Goal: Find contact information: Find contact information

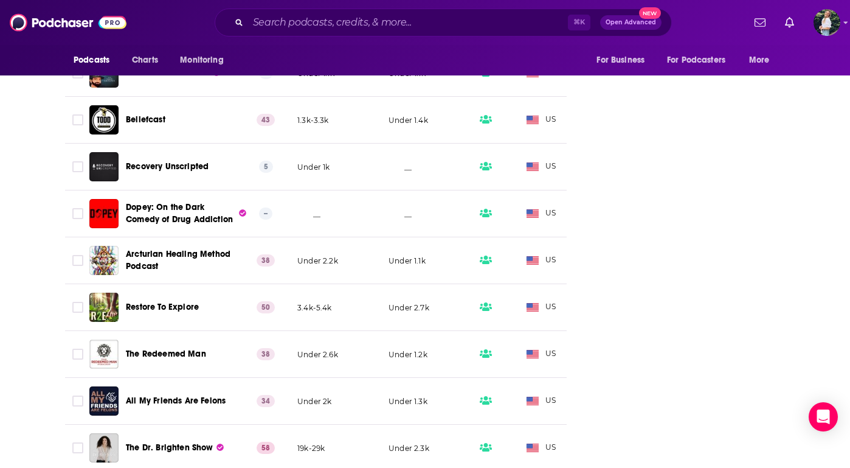
scroll to position [0, 331]
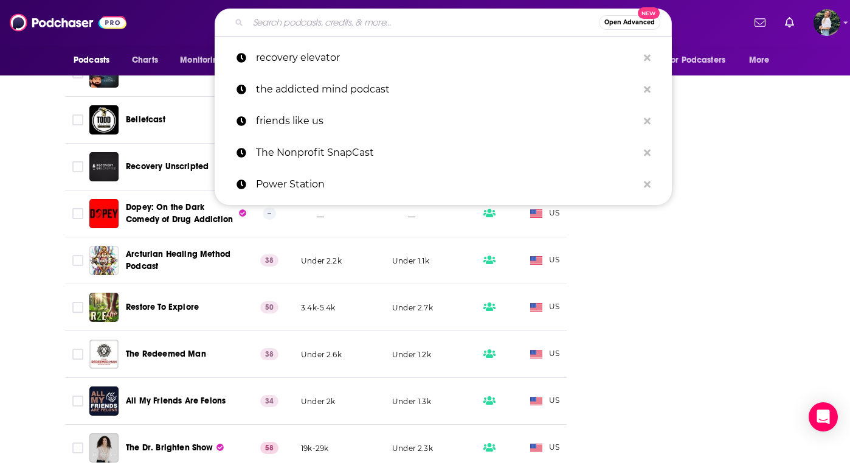
click at [266, 18] on input "Search podcasts, credits, & more..." at bounding box center [423, 22] width 351 height 19
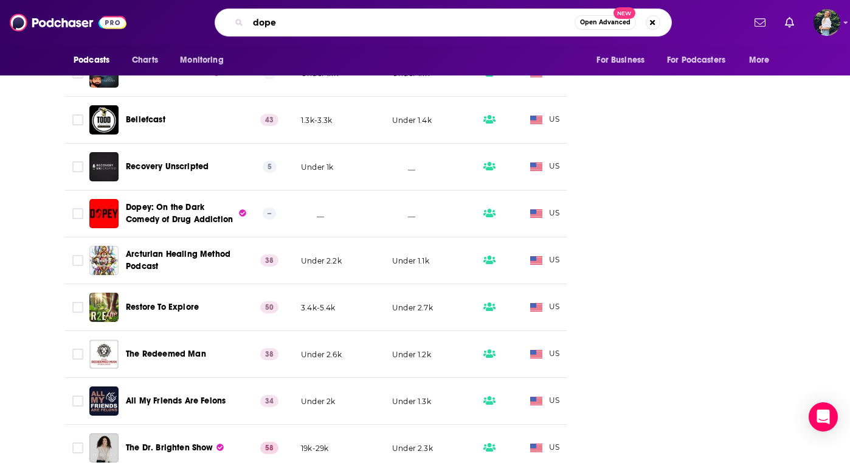
type input "dopey"
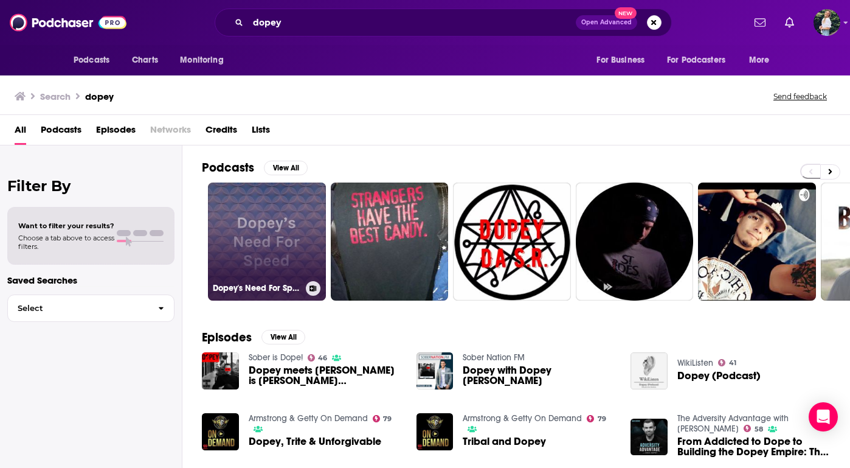
click at [261, 216] on link "Dopey's Need For Speed" at bounding box center [267, 241] width 118 height 118
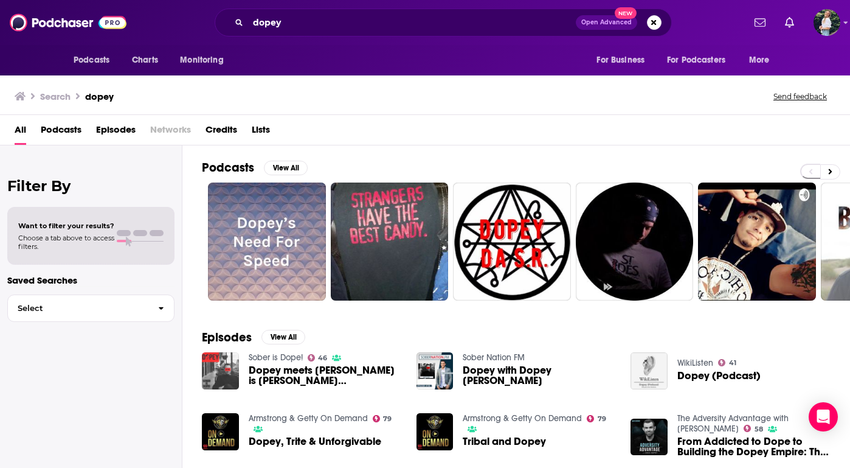
click at [229, 362] on img "Dopey meets Sober is Dope (Dave and POP talks God, 12 Steps, Recovery, and the …" at bounding box center [220, 370] width 37 height 37
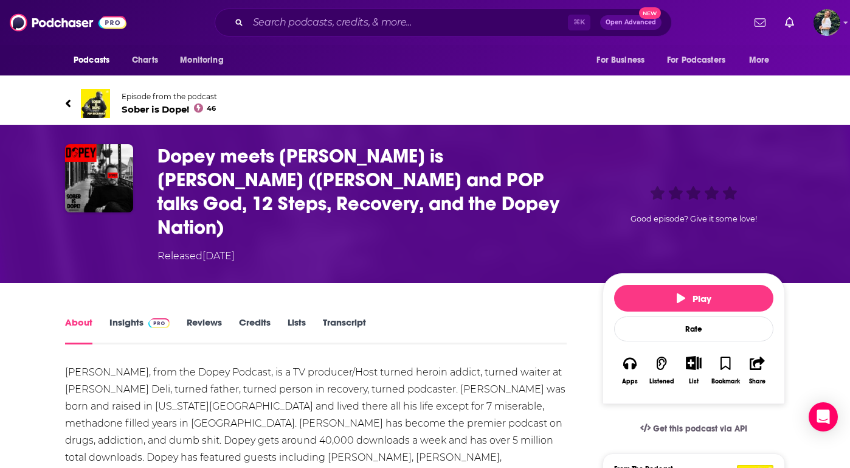
click at [94, 103] on img at bounding box center [95, 103] width 29 height 29
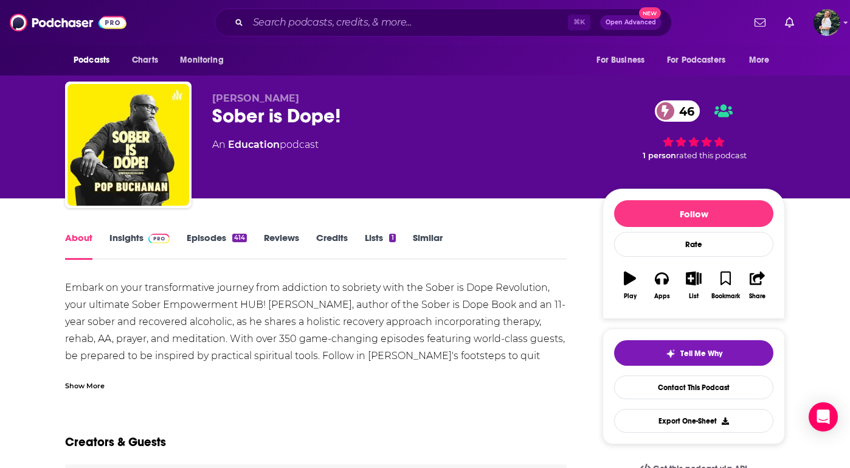
click at [207, 237] on link "Episodes 414" at bounding box center [217, 246] width 60 height 28
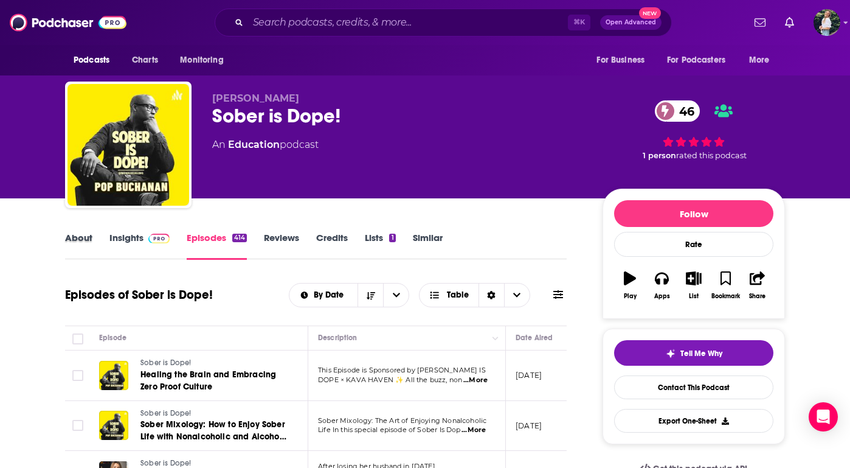
click at [106, 235] on div "About" at bounding box center [87, 246] width 44 height 28
click at [126, 234] on link "Insights" at bounding box center [139, 246] width 60 height 28
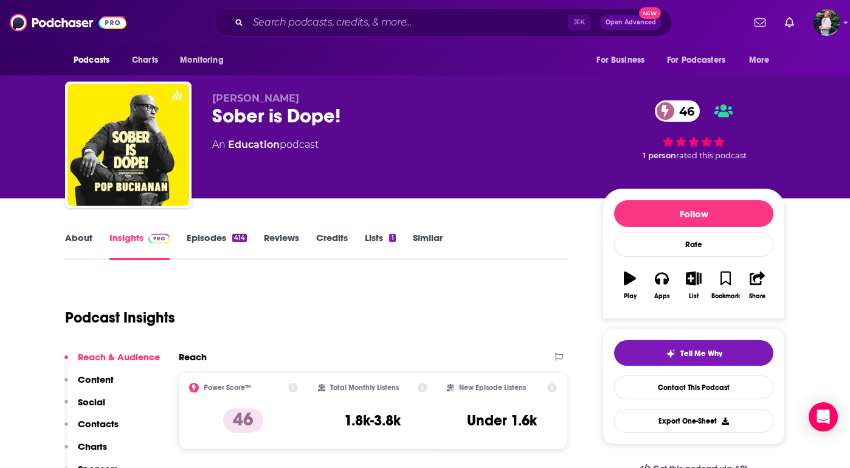
click at [78, 234] on link "About" at bounding box center [78, 246] width 27 height 28
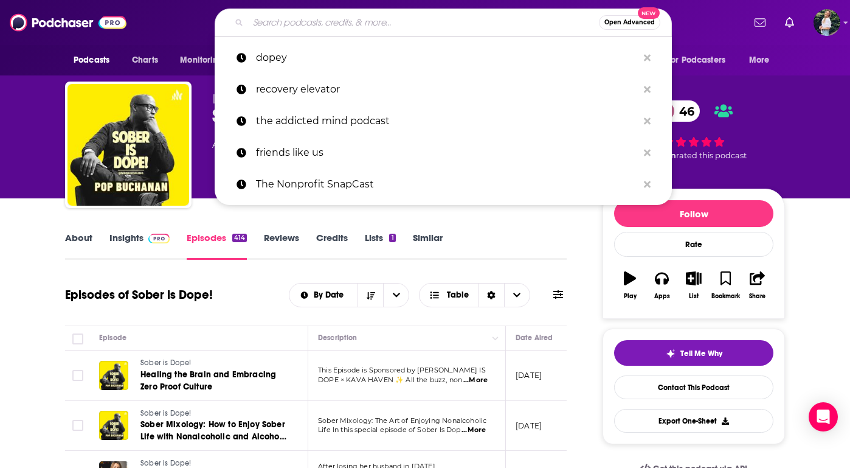
click at [288, 16] on input "Search podcasts, credits, & more..." at bounding box center [423, 22] width 351 height 19
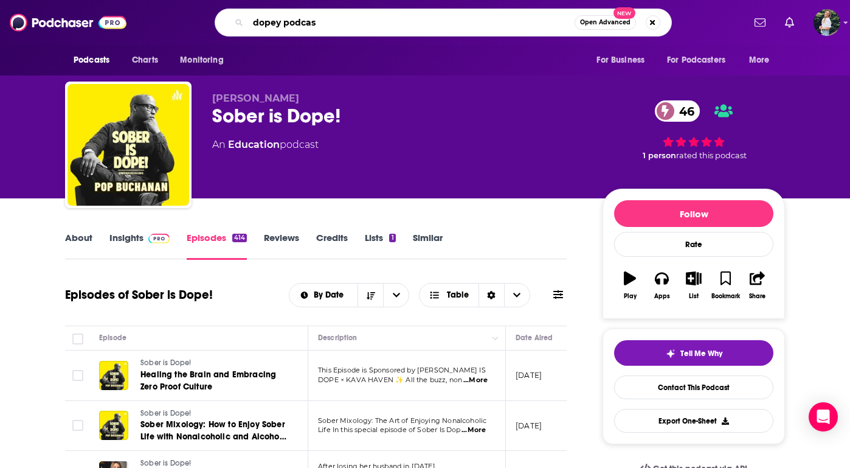
type input "dopey podcast"
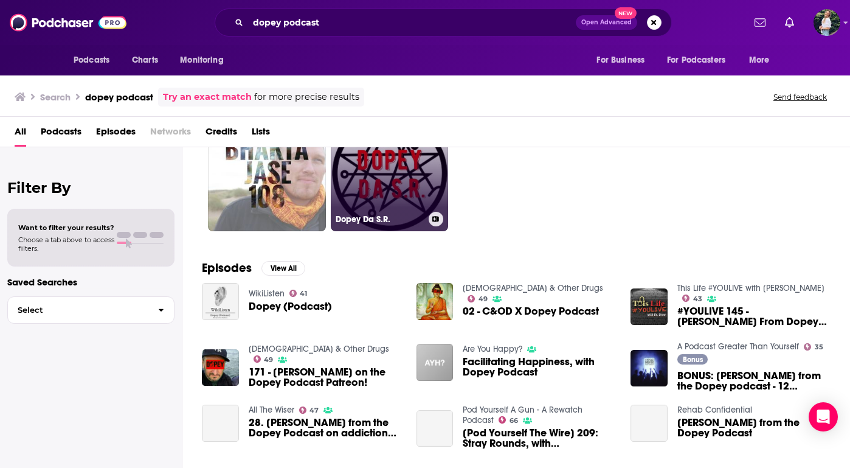
scroll to position [86, 0]
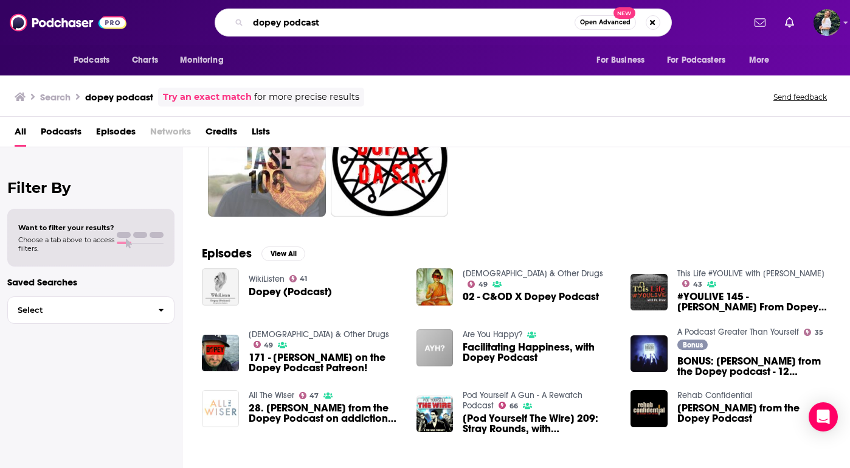
drag, startPoint x: 339, startPoint y: 19, endPoint x: 283, endPoint y: 20, distance: 56.6
click at [283, 20] on input "dopey podcast" at bounding box center [411, 22] width 327 height 19
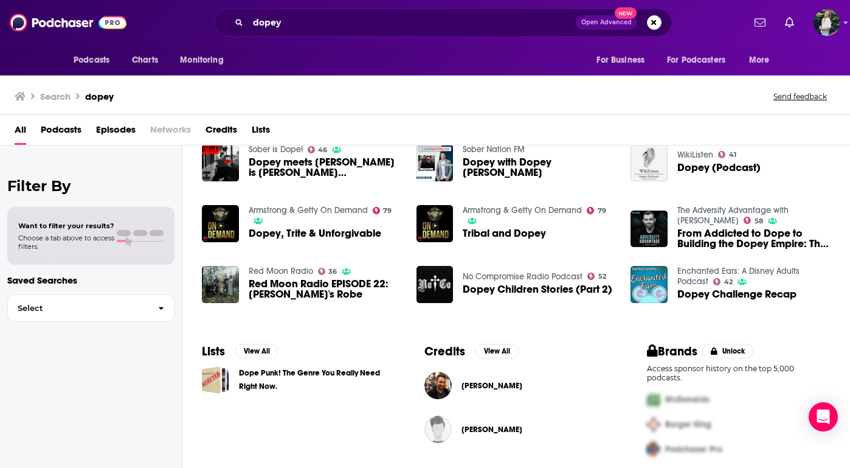
scroll to position [209, 0]
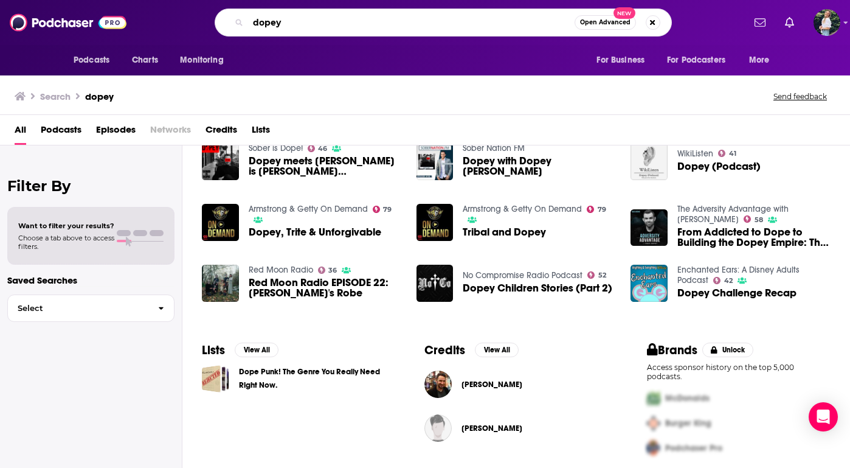
drag, startPoint x: 297, startPoint y: 21, endPoint x: 163, endPoint y: 21, distance: 134.4
click at [163, 21] on div "dopey Open Advanced New" at bounding box center [442, 23] width 601 height 28
paste input "On the Dark Comedy of Drug Addiction"
type input "On the Dark Comedy of Drug Addiction"
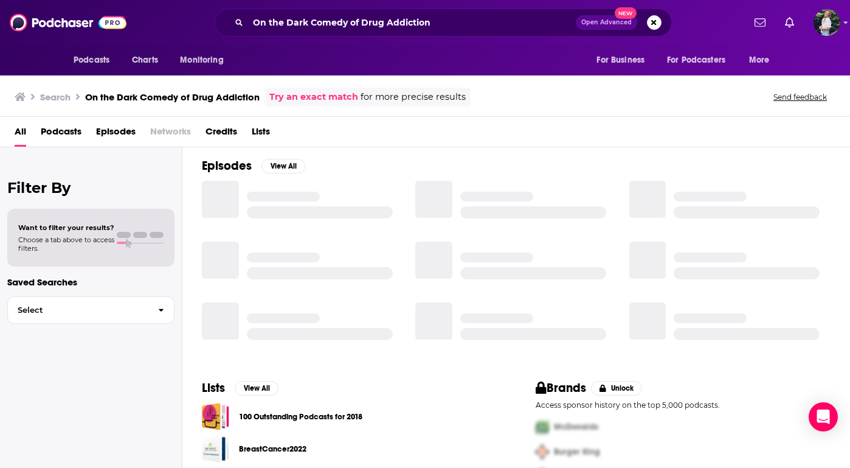
scroll to position [209, 0]
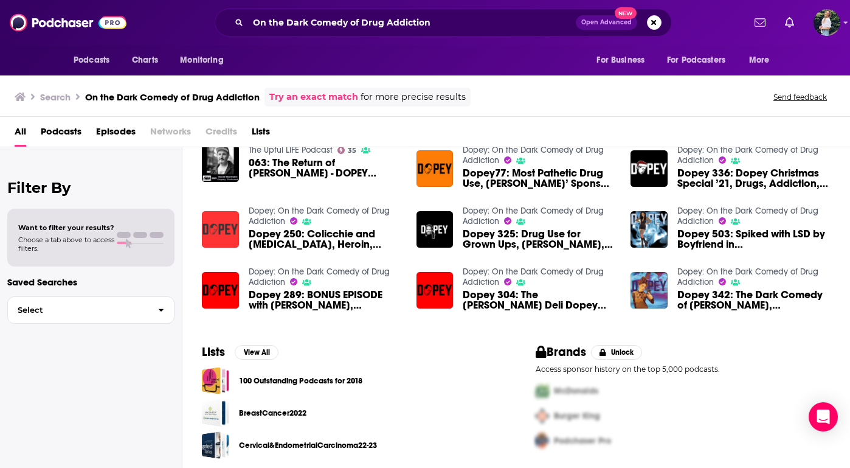
click at [218, 234] on img "Dopey 250: Colicchie and Drug Addiction, Heroin, Coke, Relapse, Recovery, Redem…" at bounding box center [220, 229] width 37 height 37
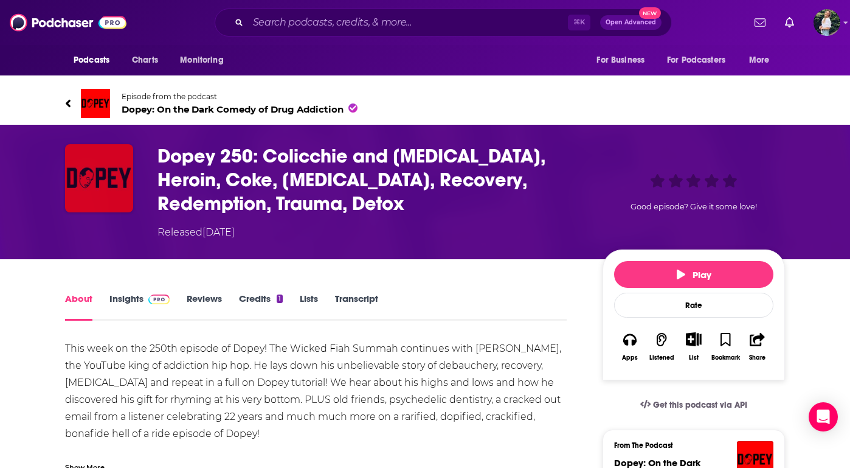
click at [132, 169] on img "Dopey 250: Colicchie and Drug Addiction, Heroin, Coke, Relapse, Recovery, Redem…" at bounding box center [99, 178] width 68 height 68
click at [141, 102] on span "Episode from the podcast Dopey: On the Dark Comedy of [MEDICAL_DATA]" at bounding box center [240, 103] width 236 height 23
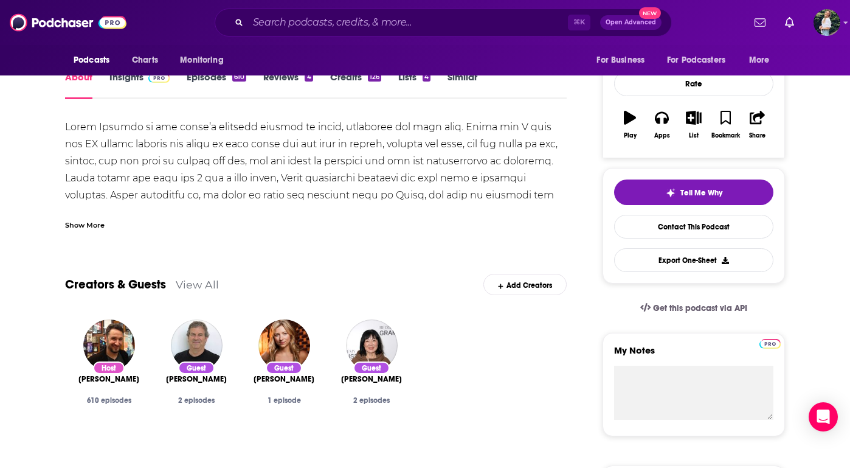
scroll to position [127, 0]
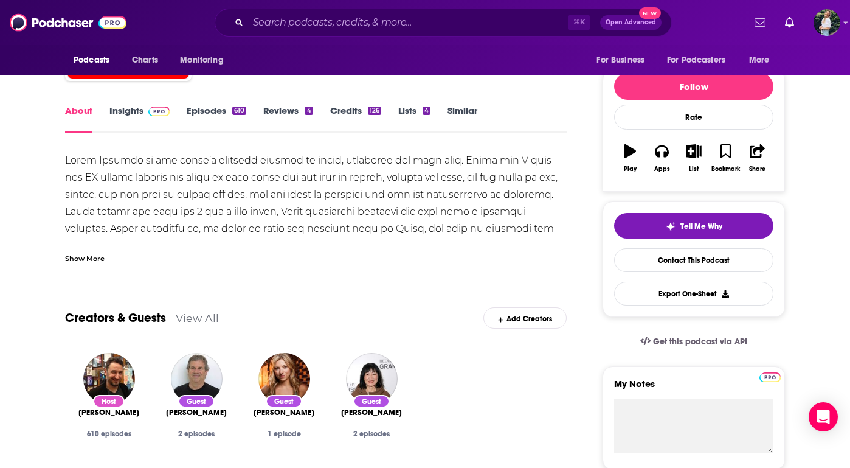
click at [131, 105] on link "Insights" at bounding box center [139, 119] width 60 height 28
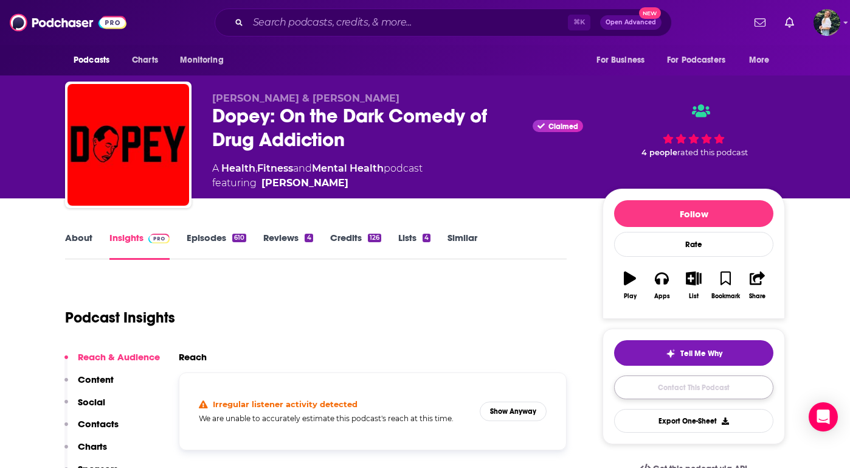
click at [692, 382] on link "Contact This Podcast" at bounding box center [693, 387] width 159 height 24
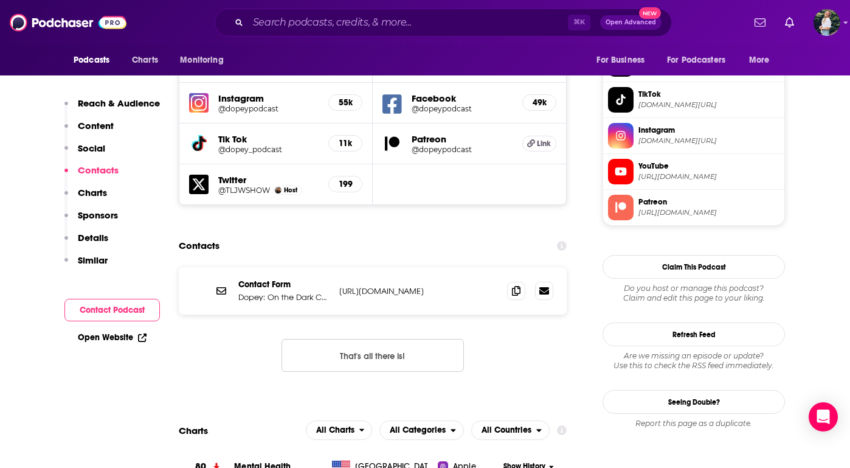
scroll to position [1095, 0]
click at [427, 285] on p "[URL][DOMAIN_NAME]" at bounding box center [418, 290] width 158 height 10
click at [463, 285] on p "[URL][DOMAIN_NAME]" at bounding box center [418, 290] width 158 height 10
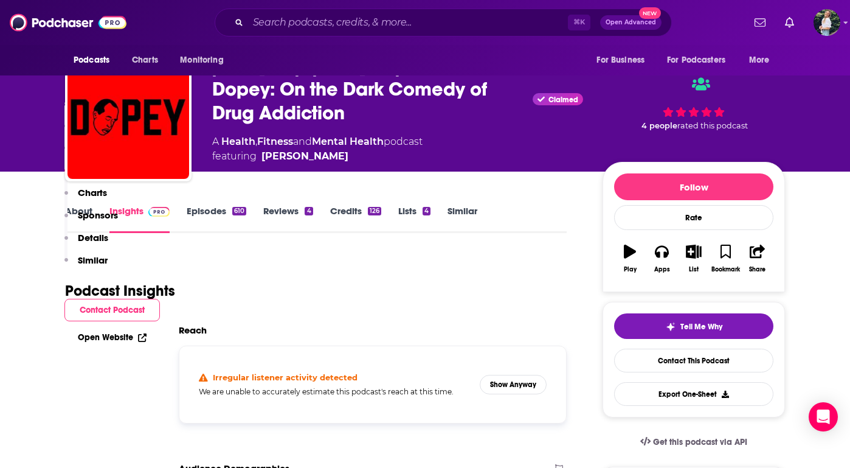
scroll to position [0, 0]
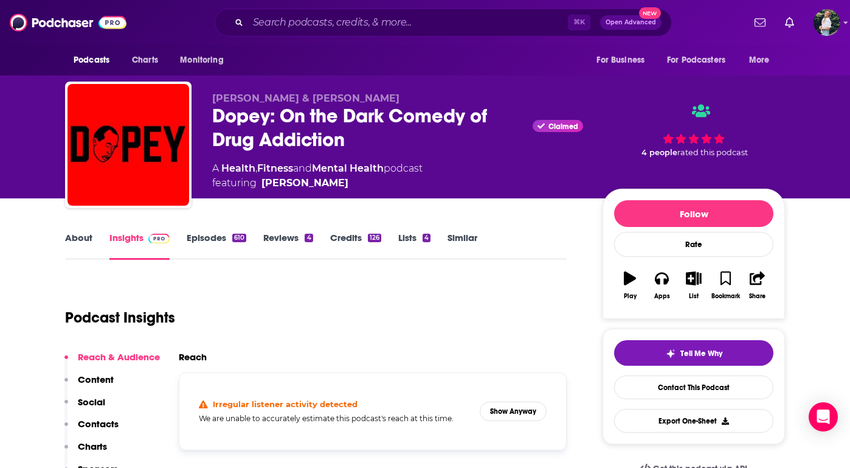
click at [463, 230] on div "About Insights Episodes 610 Reviews 4 Credits 126 Lists 4 Similar" at bounding box center [316, 245] width 502 height 30
click at [469, 237] on link "Similar" at bounding box center [463, 246] width 30 height 28
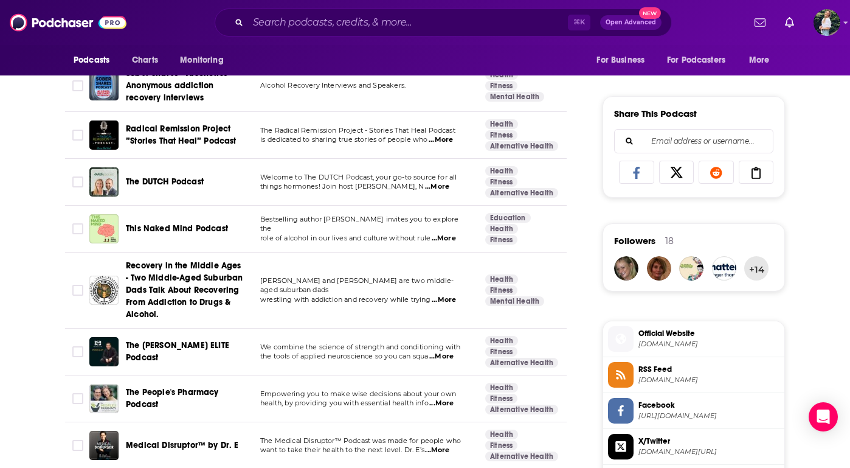
scroll to position [714, 0]
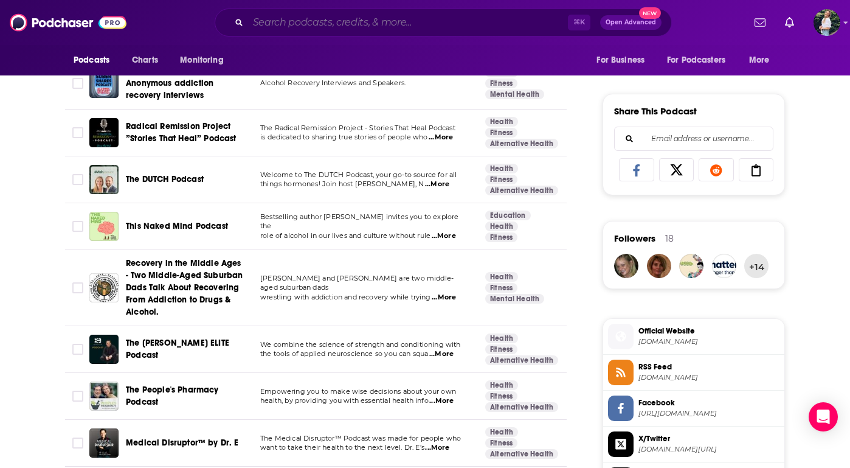
click at [303, 18] on input "Search podcasts, credits, & more..." at bounding box center [408, 22] width 320 height 19
paste input "The Electorette"
type input "The Electorette"
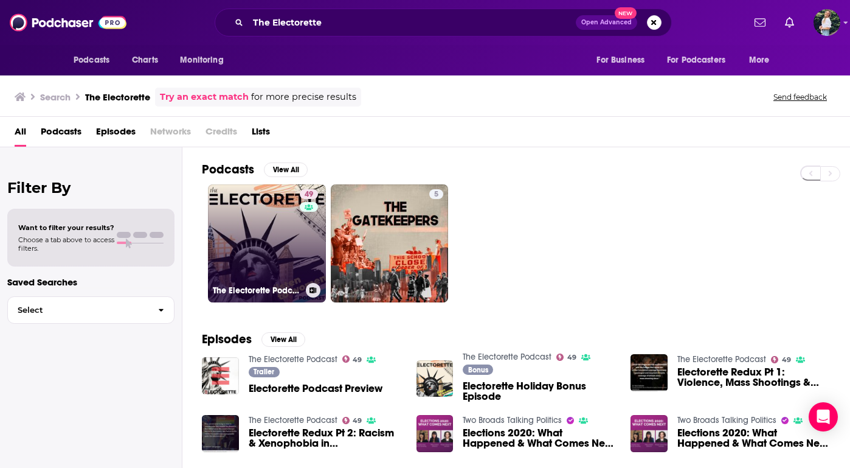
click at [288, 247] on link "49 The Electorette Podcast" at bounding box center [267, 243] width 118 height 118
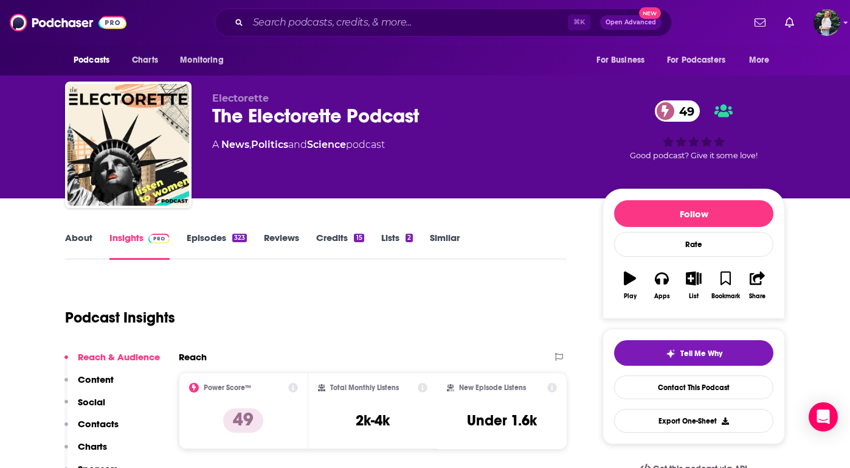
click at [74, 246] on link "About" at bounding box center [78, 246] width 27 height 28
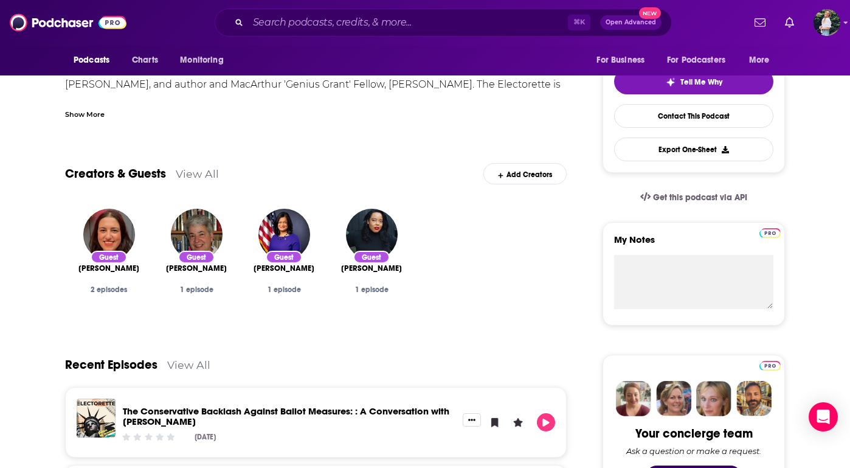
scroll to position [364, 0]
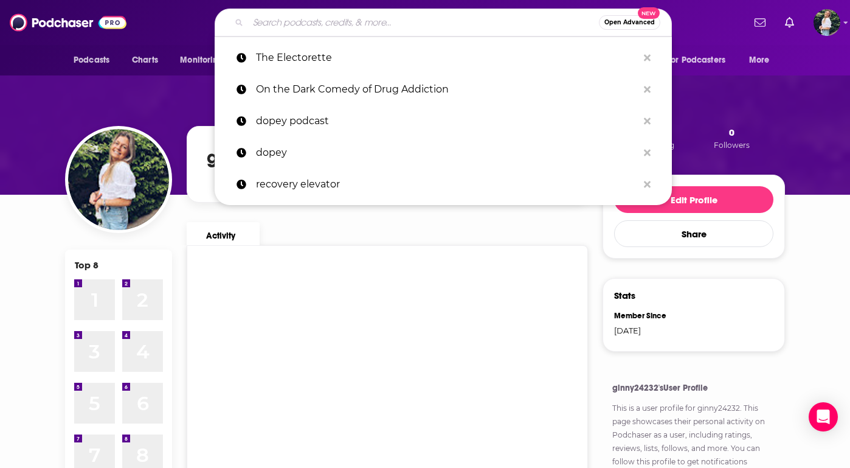
click at [446, 26] on input "Search podcasts, credits, & more..." at bounding box center [423, 22] width 351 height 19
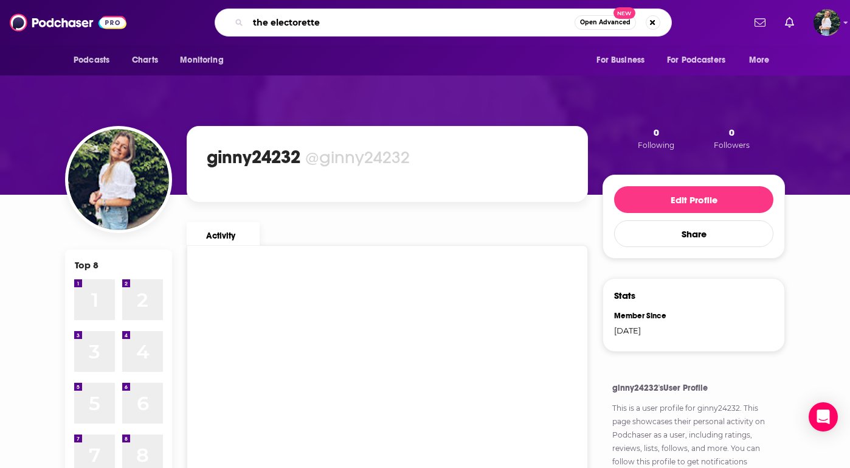
type input "the electorette"
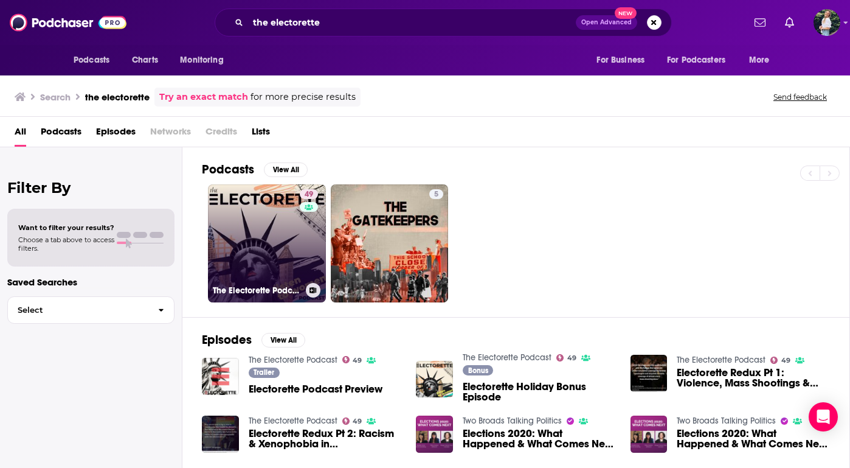
click at [266, 245] on link "49 The Electorette Podcast" at bounding box center [267, 243] width 118 height 118
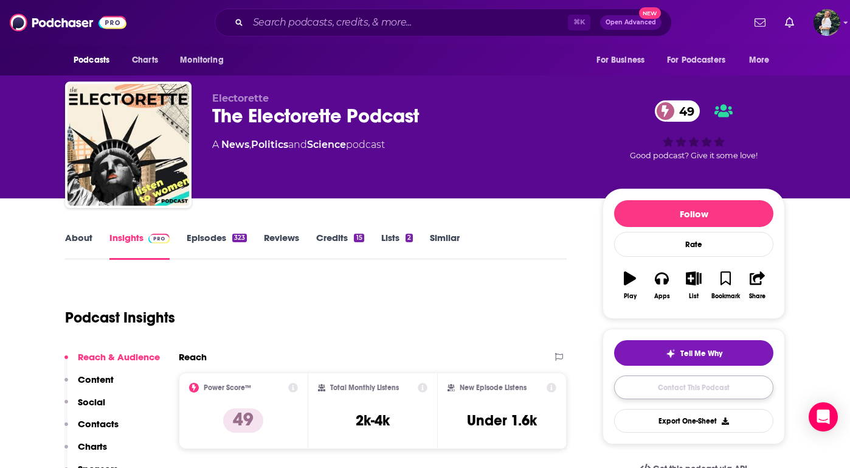
click at [691, 389] on link "Contact This Podcast" at bounding box center [693, 387] width 159 height 24
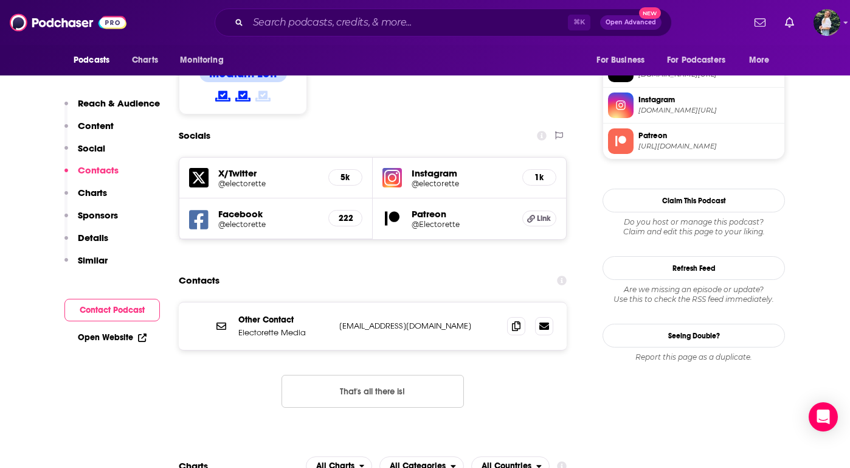
scroll to position [989, 0]
